Goal: Task Accomplishment & Management: Manage account settings

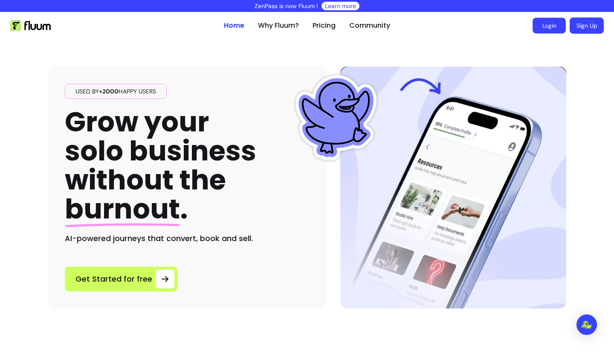
click at [542, 18] on link "Login" at bounding box center [548, 26] width 33 height 16
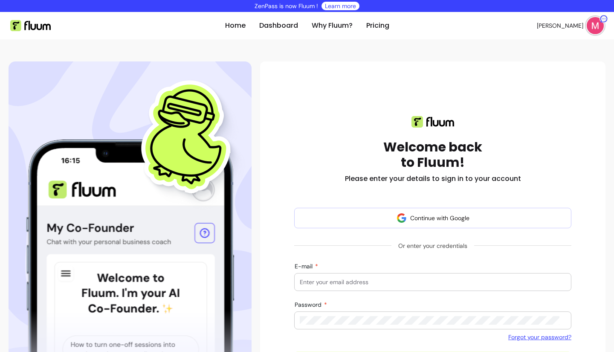
scroll to position [90, 0]
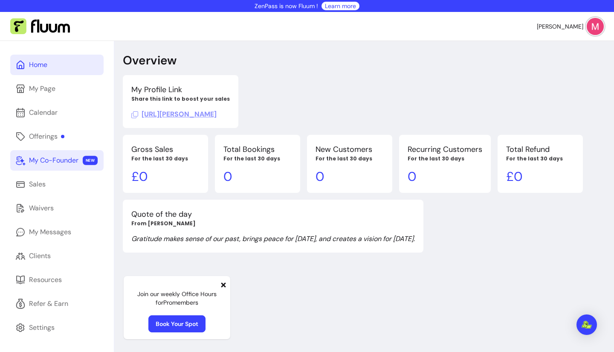
click at [48, 162] on div "My Co-Founder" at bounding box center [53, 160] width 49 height 10
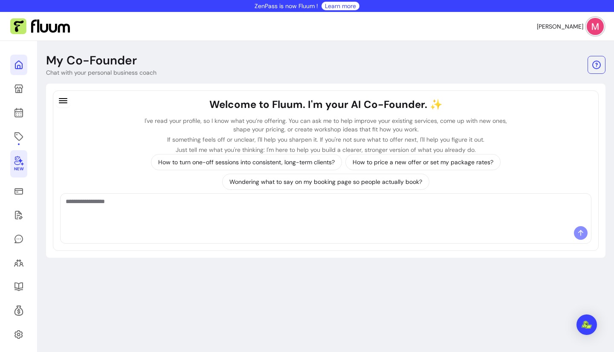
click at [14, 58] on link at bounding box center [18, 65] width 17 height 20
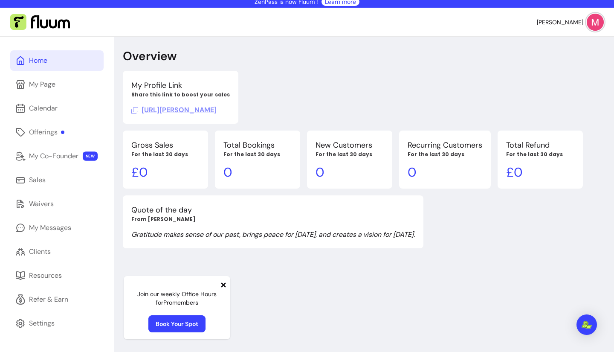
scroll to position [3, 0]
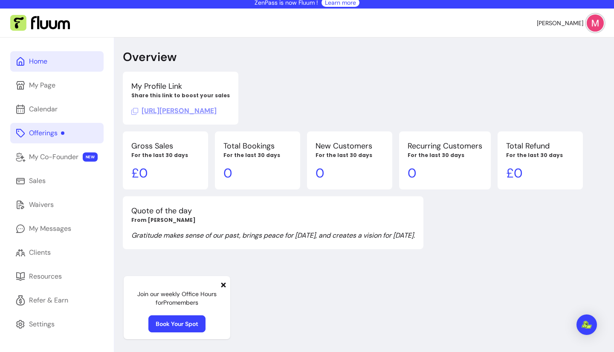
click at [48, 136] on div "Offerings" at bounding box center [46, 133] width 35 height 10
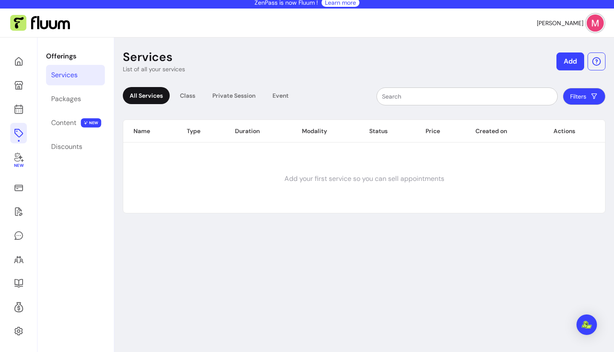
click at [137, 93] on div "All Services" at bounding box center [146, 95] width 47 height 17
click at [561, 61] on button "Add" at bounding box center [570, 61] width 28 height 18
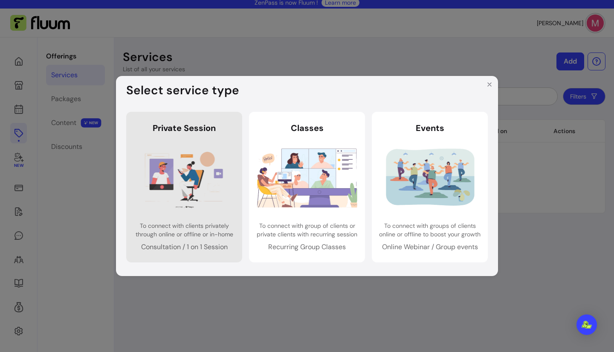
click at [161, 210] on img at bounding box center [184, 177] width 100 height 66
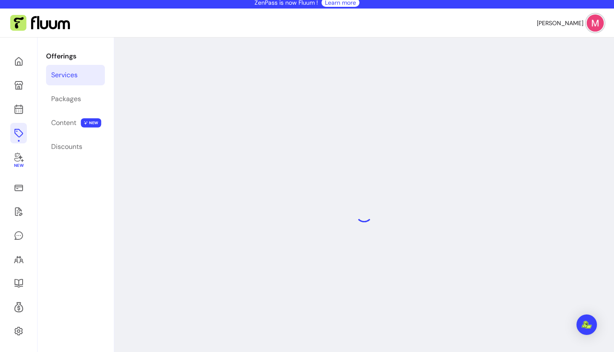
select select "***"
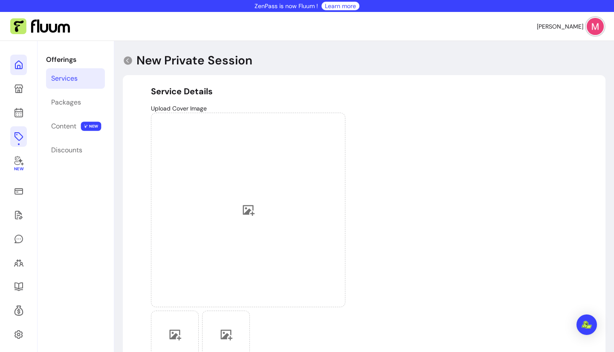
click at [14, 64] on icon at bounding box center [19, 65] width 10 height 10
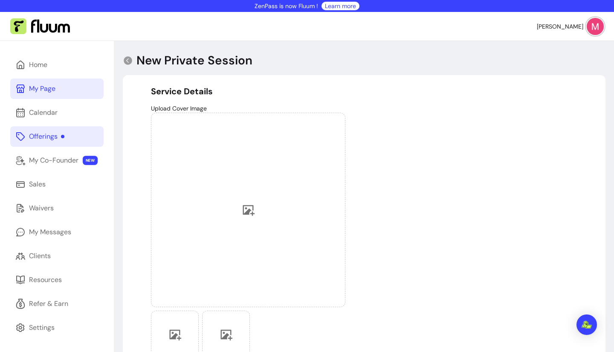
click at [46, 94] on link "My Page" at bounding box center [56, 88] width 93 height 20
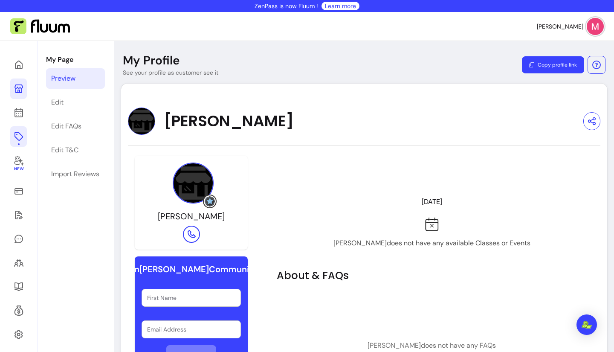
scroll to position [55, 0]
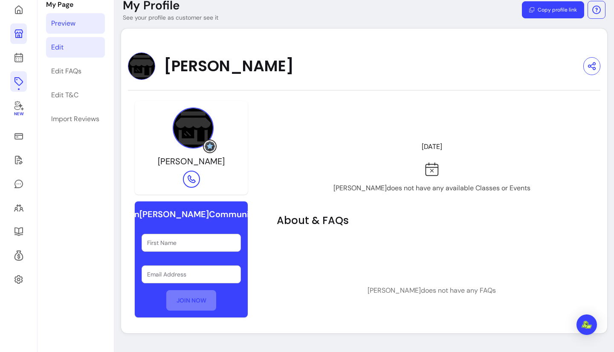
click at [64, 54] on link "Edit" at bounding box center [75, 47] width 59 height 20
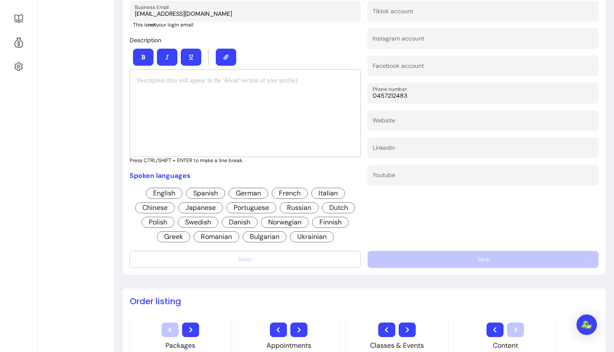
scroll to position [268, 0]
